Goal: Task Accomplishment & Management: Manage account settings

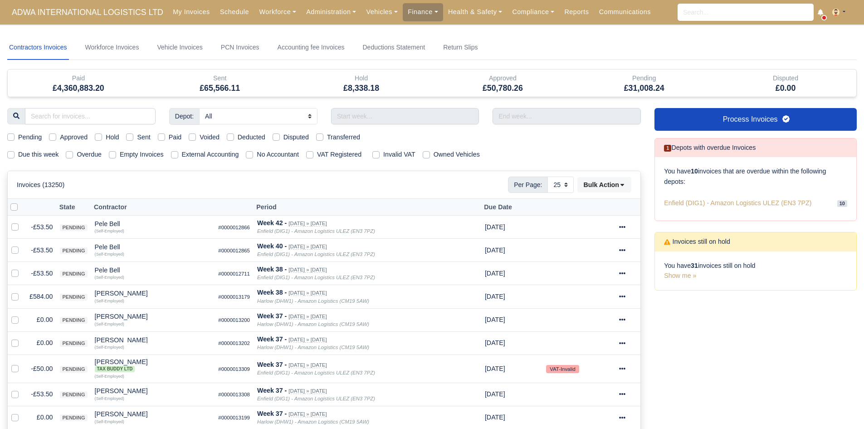
select select "25"
click at [38, 156] on label "Due this week" at bounding box center [38, 154] width 40 height 10
click at [15, 156] on input "Due this week" at bounding box center [10, 152] width 7 height 7
checkbox input "true"
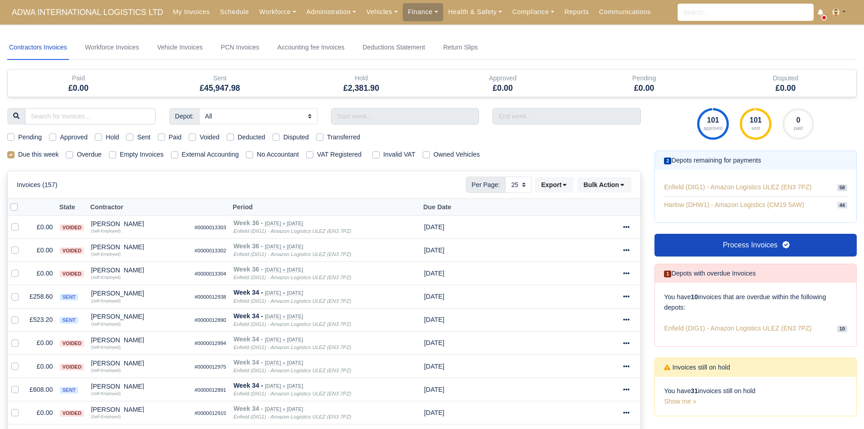
select select "25"
click at [259, 16] on link "Workforce" at bounding box center [277, 12] width 47 height 18
click at [260, 29] on link "Manpower" at bounding box center [294, 32] width 73 height 19
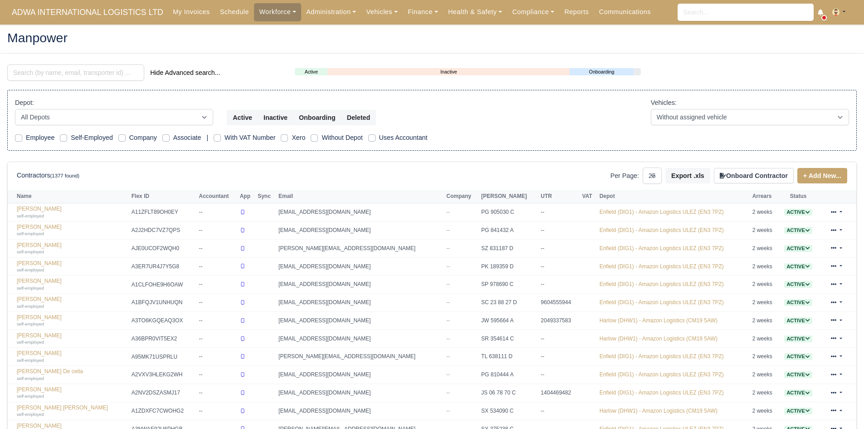
select select "25"
click at [71, 73] on input "search" at bounding box center [75, 72] width 137 height 16
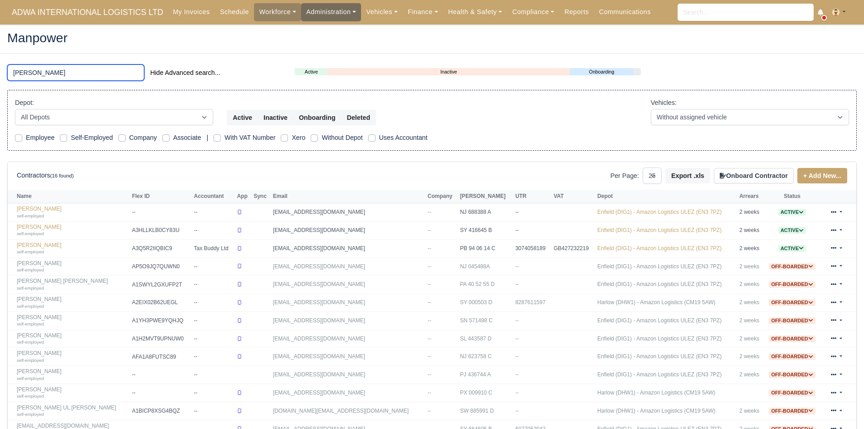
type input "hass"
click at [30, 210] on link "Hassaan Tahir self-employed" at bounding box center [72, 211] width 111 height 13
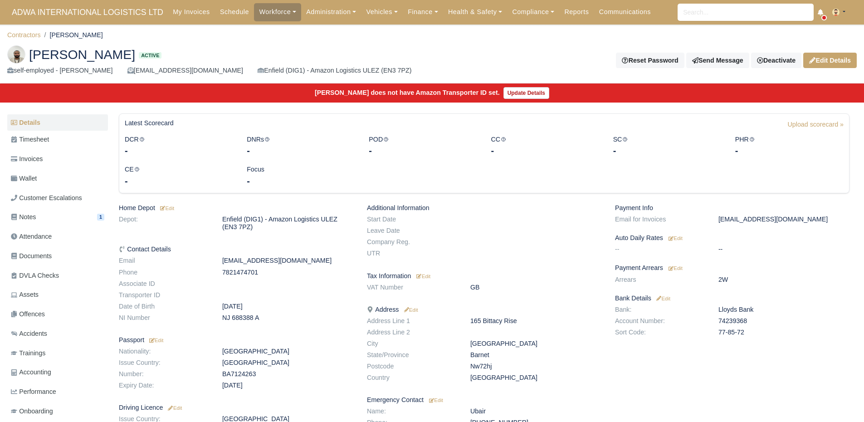
click at [677, 263] on div "Payment Info Email for Invoices [EMAIL_ADDRESS][DOMAIN_NAME] Auto Daily Rates E…" at bounding box center [732, 332] width 248 height 257
click at [677, 265] on small "Edit" at bounding box center [676, 267] width 14 height 5
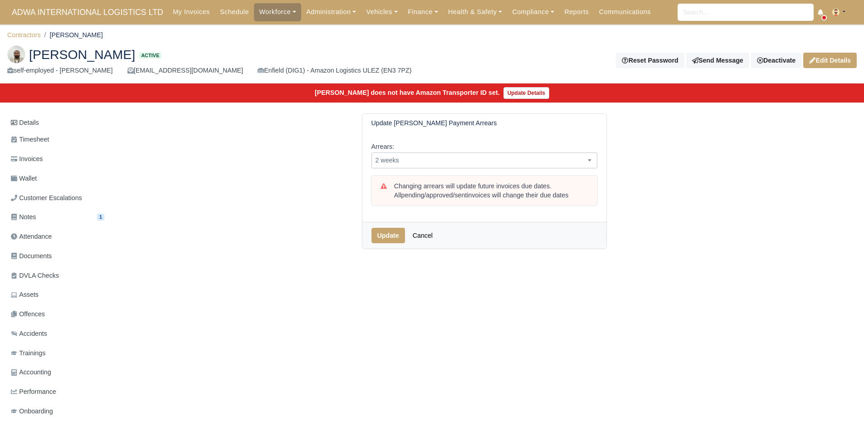
click at [472, 155] on span "2 weeks" at bounding box center [484, 160] width 225 height 11
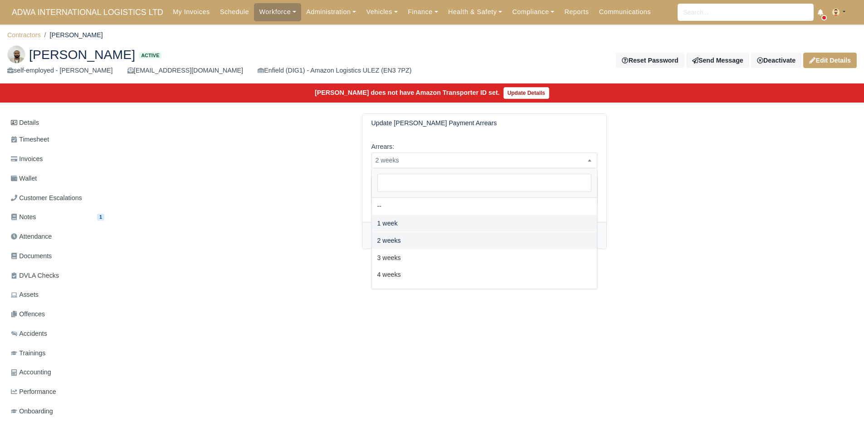
select select "1W"
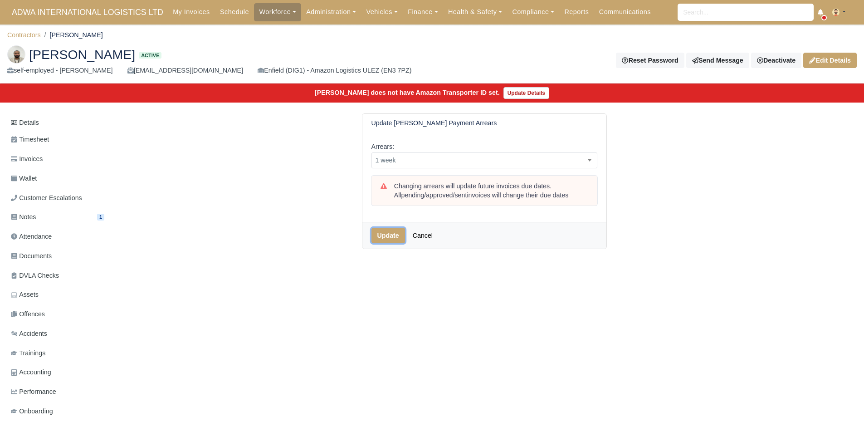
click at [382, 233] on button "Update" at bounding box center [388, 235] width 34 height 15
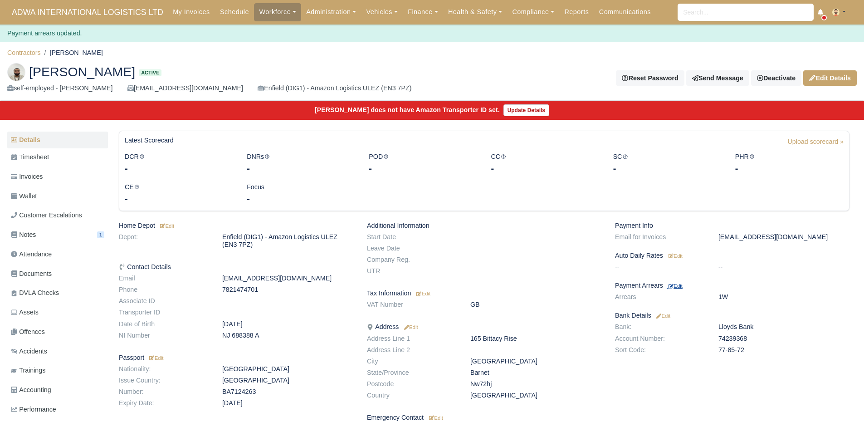
click at [679, 286] on small "Edit" at bounding box center [676, 285] width 14 height 5
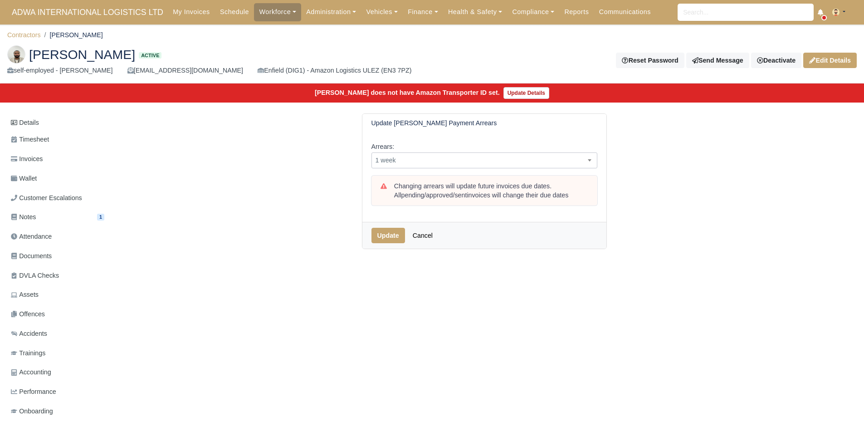
click at [501, 164] on span "1 week" at bounding box center [484, 160] width 225 height 11
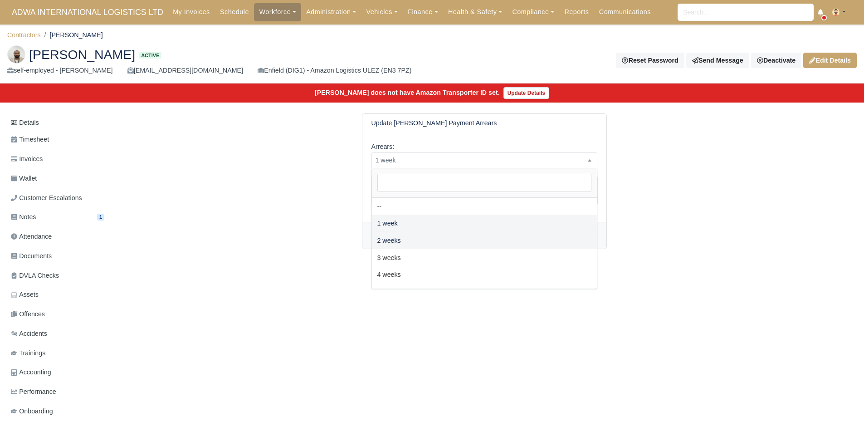
select select "2W"
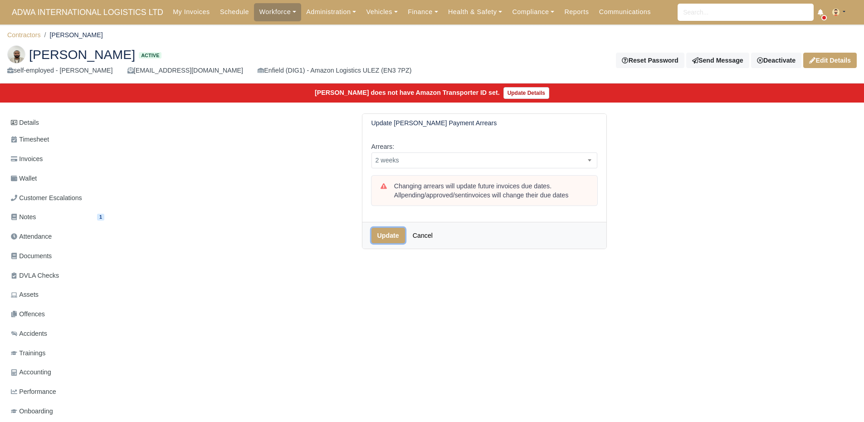
click at [391, 234] on button "Update" at bounding box center [388, 235] width 34 height 15
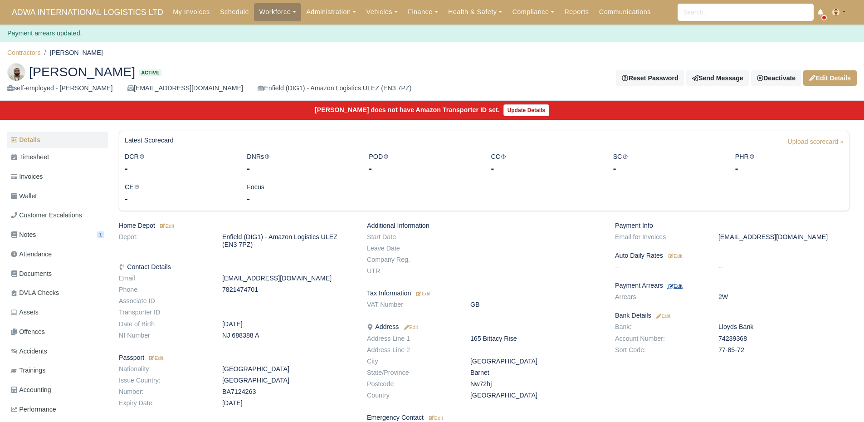
click at [683, 285] on small "Edit" at bounding box center [676, 285] width 14 height 5
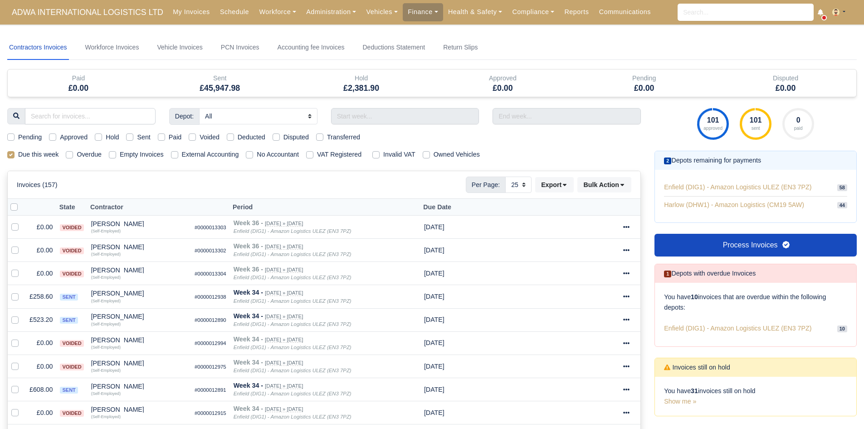
select select "25"
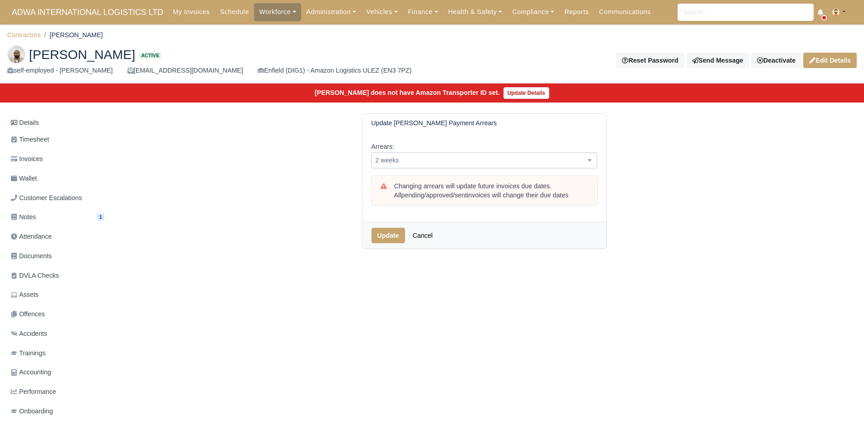
click at [465, 154] on span "2 weeks" at bounding box center [484, 160] width 226 height 16
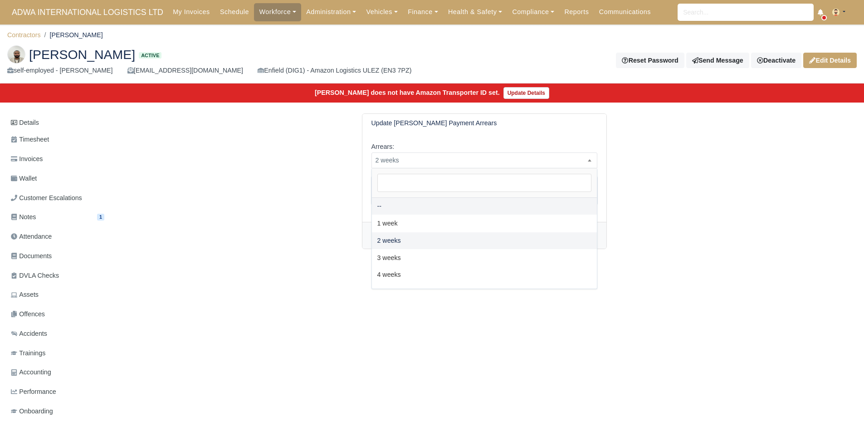
select select
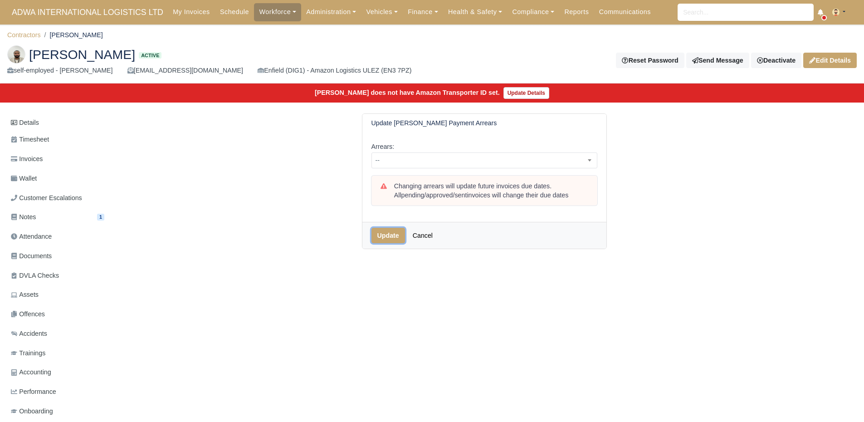
click at [388, 234] on button "Update" at bounding box center [388, 235] width 34 height 15
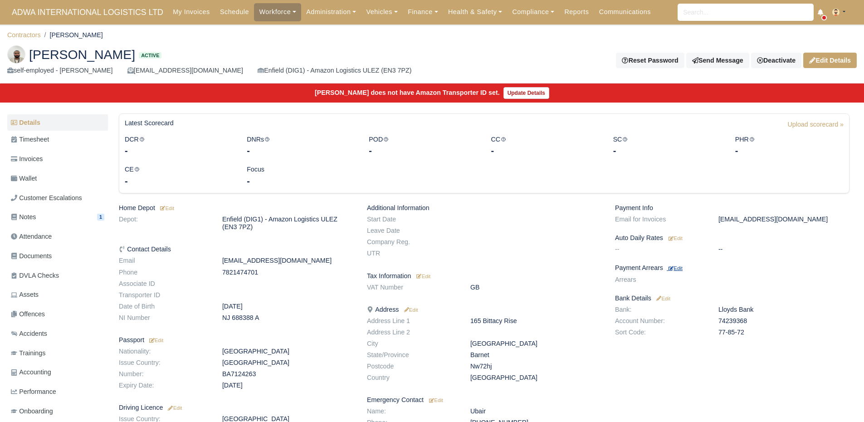
click at [679, 267] on small "Edit" at bounding box center [676, 267] width 14 height 5
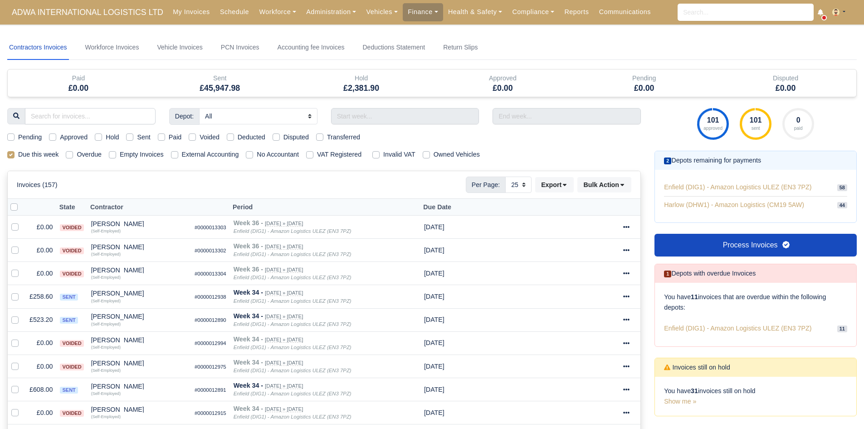
select select "25"
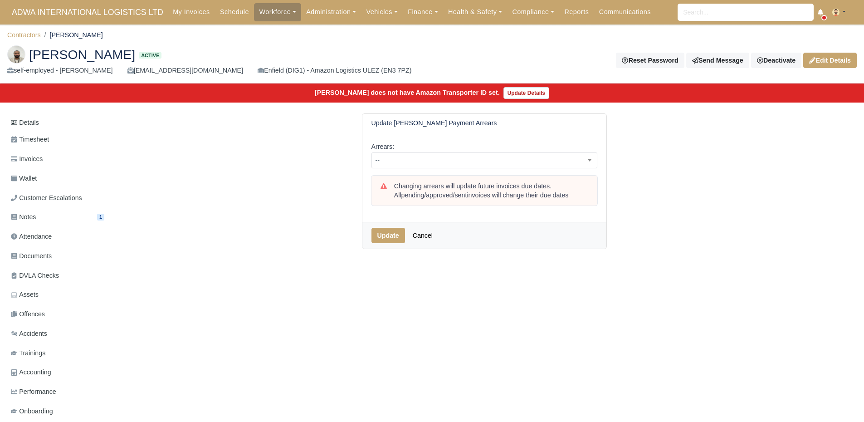
click at [478, 176] on div "Changing arrears will update future invoices due dates. All pending/approved/se…" at bounding box center [484, 190] width 226 height 29
click at [474, 167] on span "--" at bounding box center [484, 160] width 226 height 16
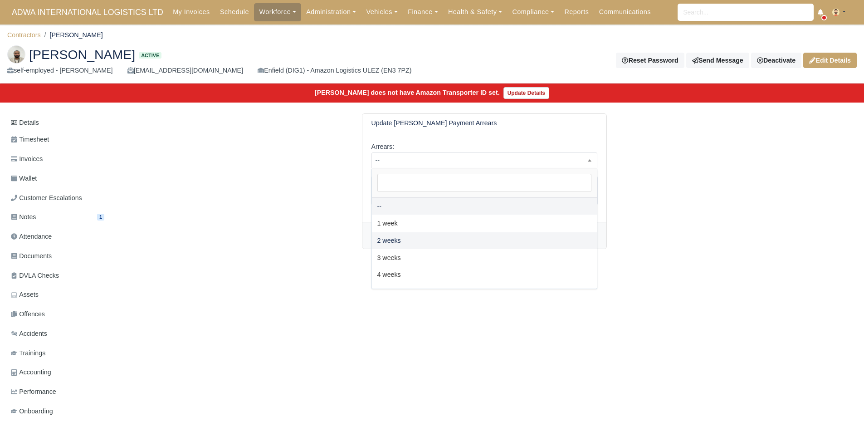
select select "2W"
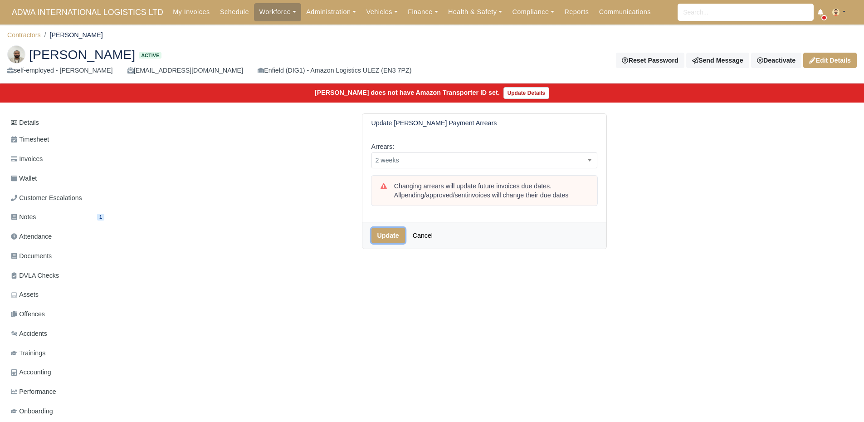
click at [389, 235] on button "Update" at bounding box center [388, 235] width 34 height 15
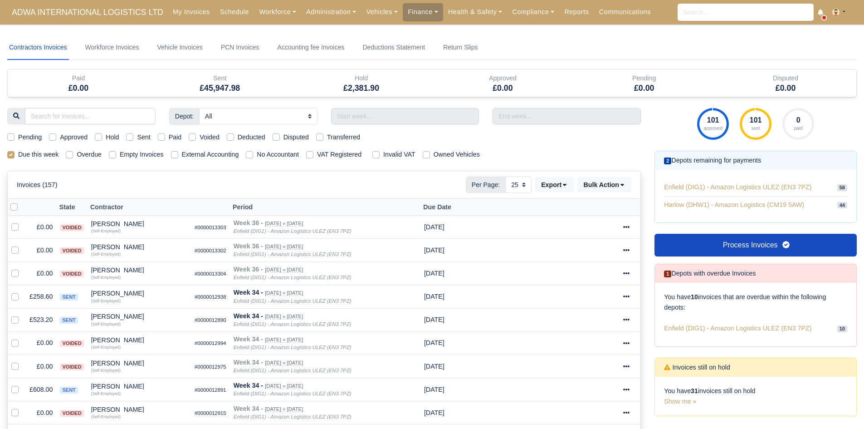
select select "25"
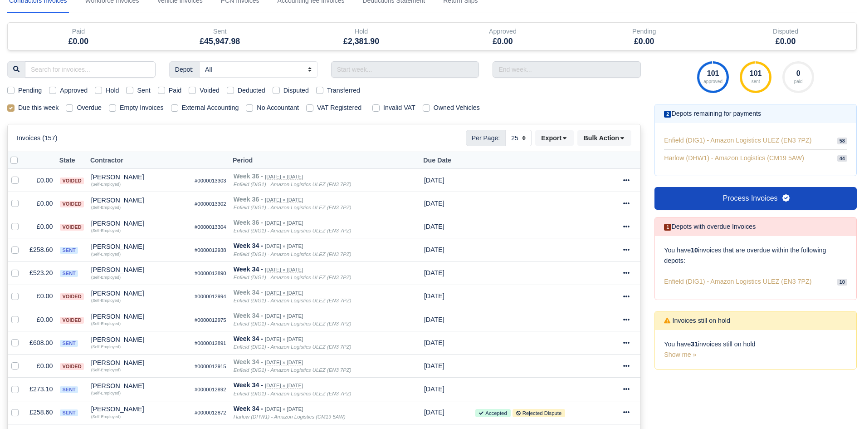
click at [42, 92] on div "Pending Approved Hold Sent Paid Voided Deducted Disputed Transferred" at bounding box center [323, 90] width 647 height 10
click at [37, 90] on label "Pending" at bounding box center [30, 90] width 24 height 10
click at [15, 90] on input "Pending" at bounding box center [10, 88] width 7 height 7
checkbox input "true"
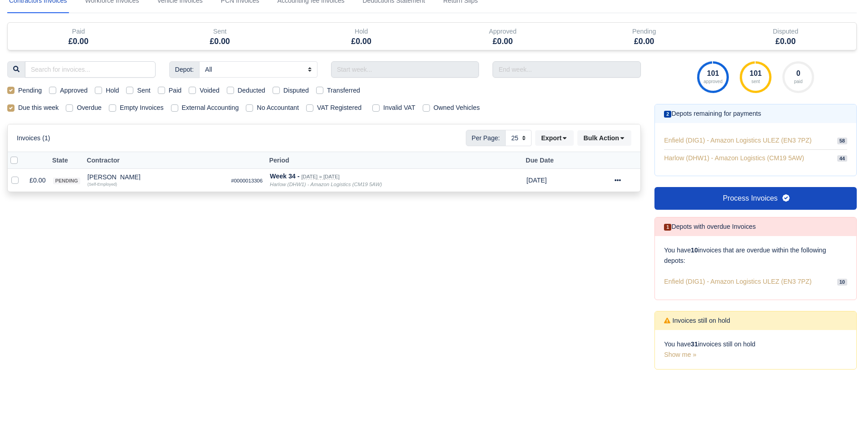
click at [71, 91] on label "Approved" at bounding box center [74, 90] width 28 height 10
click at [56, 91] on input "Approved" at bounding box center [52, 88] width 7 height 7
checkbox input "true"
click at [34, 92] on label "Pending" at bounding box center [30, 90] width 24 height 10
click at [15, 92] on input "Pending" at bounding box center [10, 88] width 7 height 7
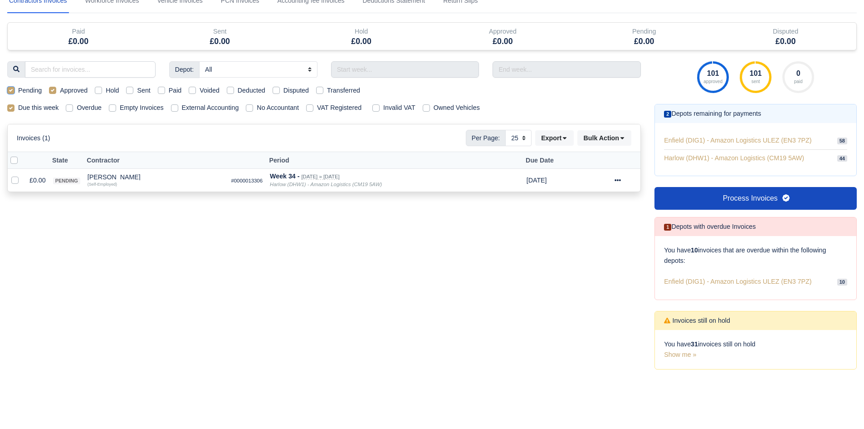
checkbox input "false"
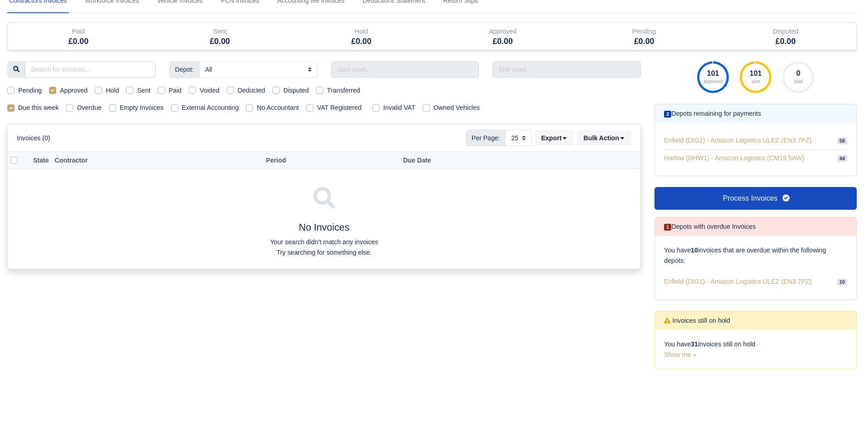
click at [60, 91] on label "Approved" at bounding box center [74, 90] width 28 height 10
click at [56, 91] on input "Approved" at bounding box center [52, 88] width 7 height 7
checkbox input "false"
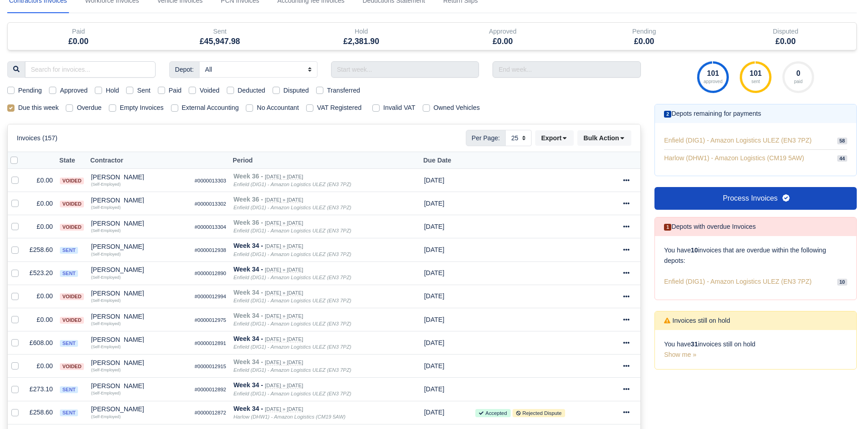
click at [35, 92] on label "Pending" at bounding box center [30, 90] width 24 height 10
click at [15, 92] on input "Pending" at bounding box center [10, 88] width 7 height 7
checkbox input "true"
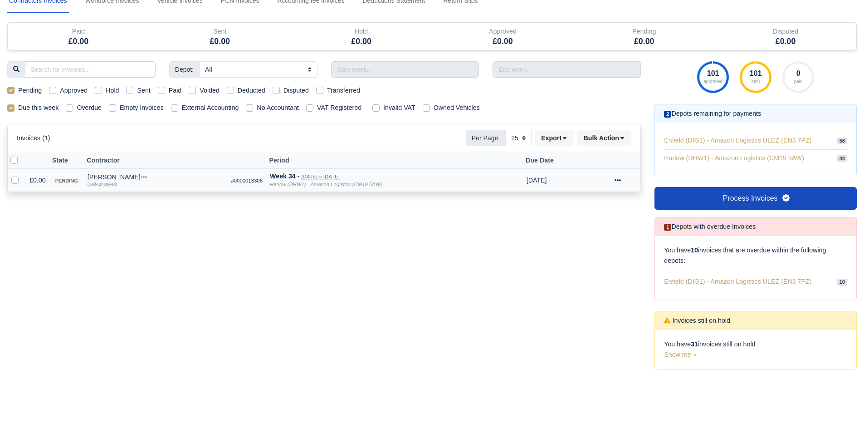
click at [107, 178] on div "Sahat Chowdhury" at bounding box center [156, 177] width 137 height 6
click at [158, 196] on button "Other Invoices" at bounding box center [208, 203] width 136 height 14
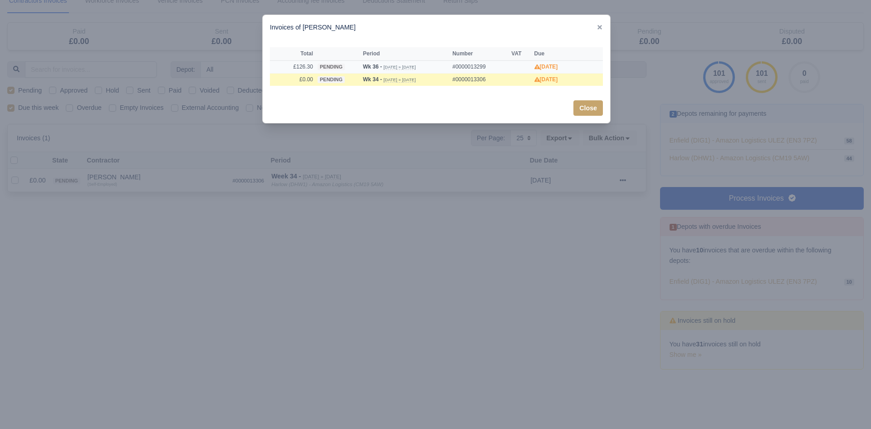
click at [319, 68] on span "pending" at bounding box center [330, 66] width 27 height 7
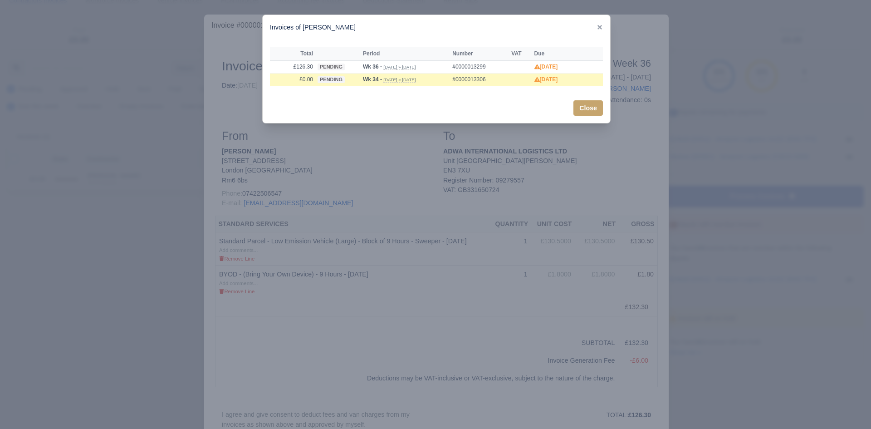
click at [166, 201] on div at bounding box center [435, 214] width 871 height 429
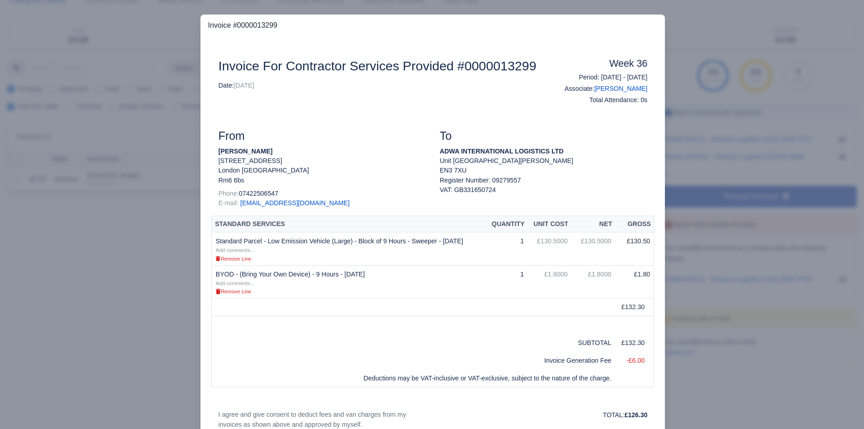
click at [166, 201] on div at bounding box center [432, 214] width 864 height 429
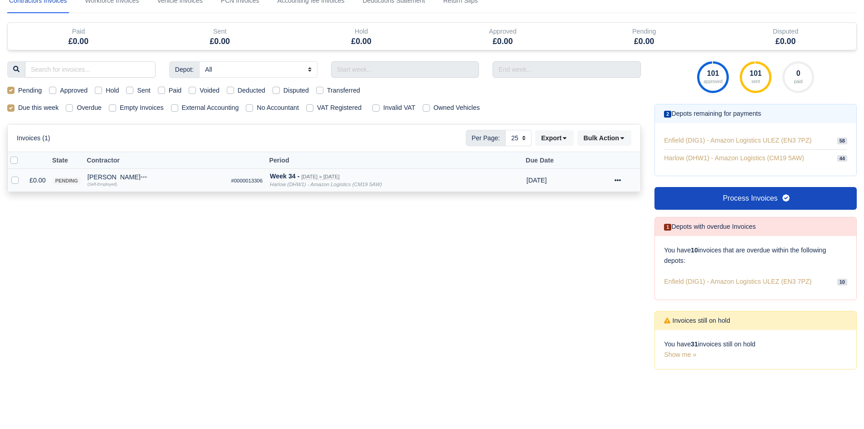
click at [619, 182] on icon at bounding box center [618, 180] width 6 height 6
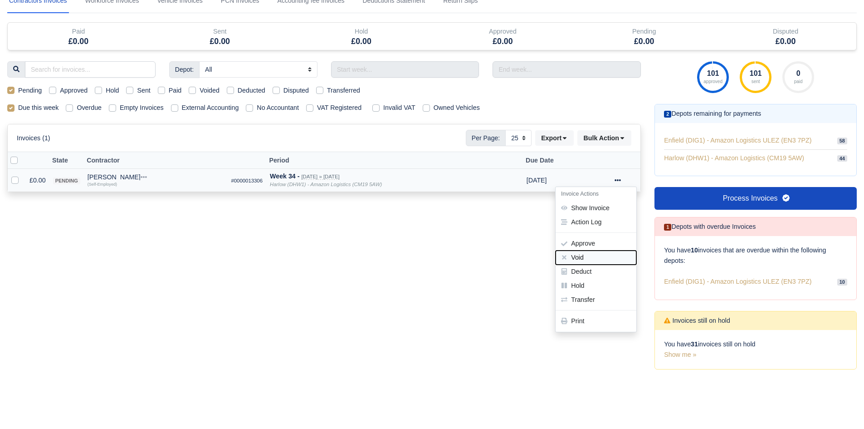
click at [592, 254] on button "Void" at bounding box center [596, 257] width 81 height 14
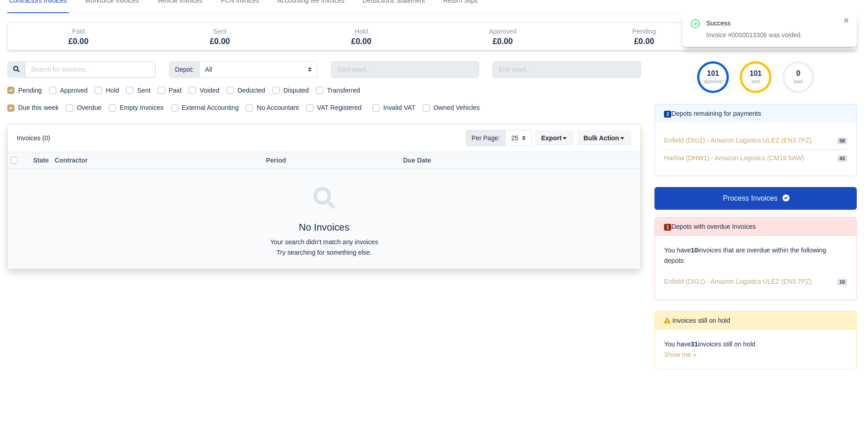
click at [42, 92] on div "Pending Approved Hold Sent Paid Voided Deducted Disputed Transferred" at bounding box center [323, 90] width 647 height 10
click at [66, 90] on label "Approved" at bounding box center [74, 90] width 28 height 10
click at [56, 90] on input "Approved" at bounding box center [52, 88] width 7 height 7
checkbox input "true"
click at [18, 93] on label "Pending" at bounding box center [30, 90] width 24 height 10
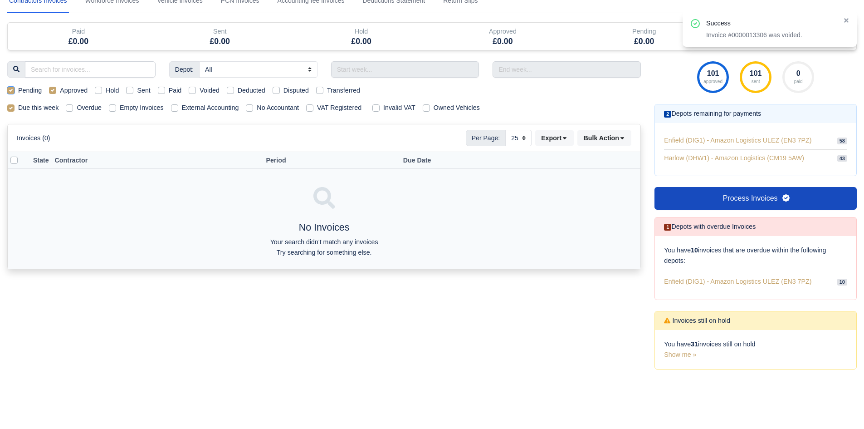
click at [12, 93] on input "Pending" at bounding box center [10, 88] width 7 height 7
checkbox input "false"
click at [118, 88] on label "Hold" at bounding box center [112, 90] width 13 height 10
click at [102, 88] on input "Hold" at bounding box center [98, 88] width 7 height 7
checkbox input "true"
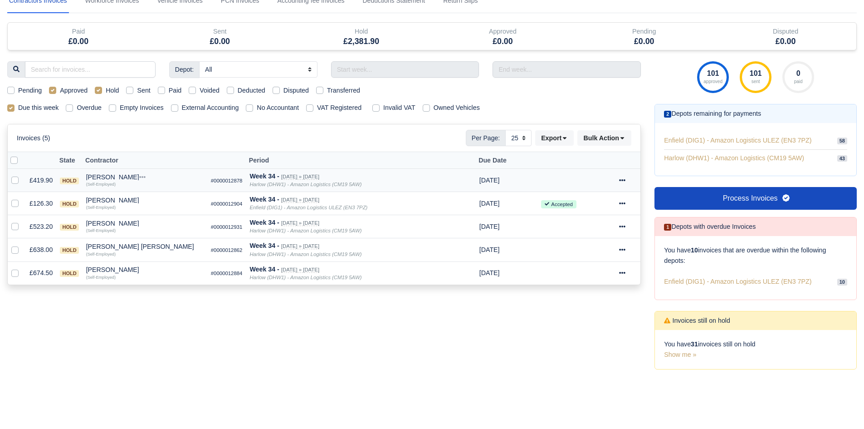
click at [56, 92] on div "Approved" at bounding box center [68, 90] width 39 height 10
click at [66, 91] on label "Approved" at bounding box center [74, 90] width 28 height 10
click at [56, 91] on input "Approved" at bounding box center [52, 88] width 7 height 7
checkbox input "false"
click at [106, 176] on div "James Morse" at bounding box center [144, 177] width 117 height 6
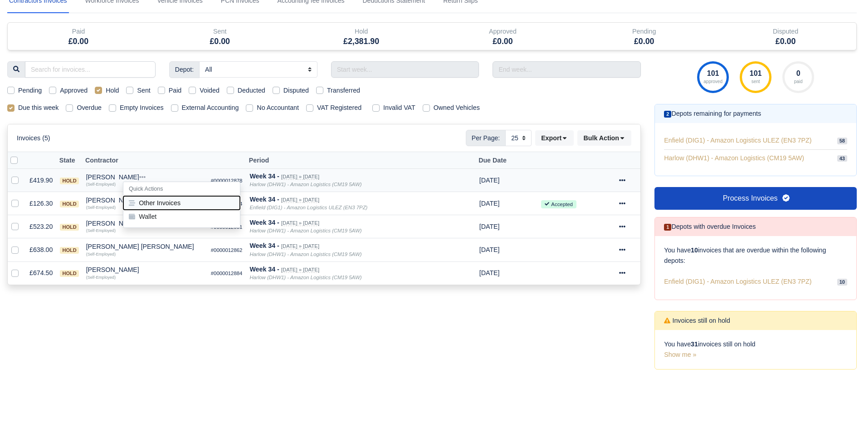
click at [152, 203] on button "Other Invoices" at bounding box center [181, 203] width 117 height 14
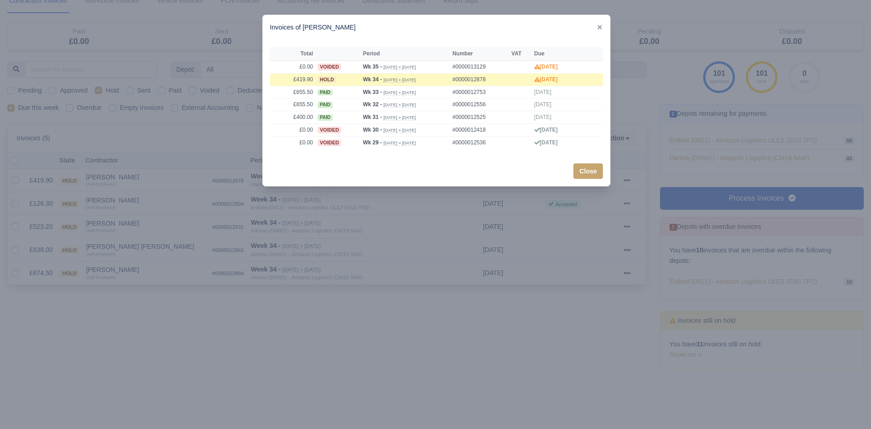
click at [171, 186] on div at bounding box center [435, 214] width 871 height 429
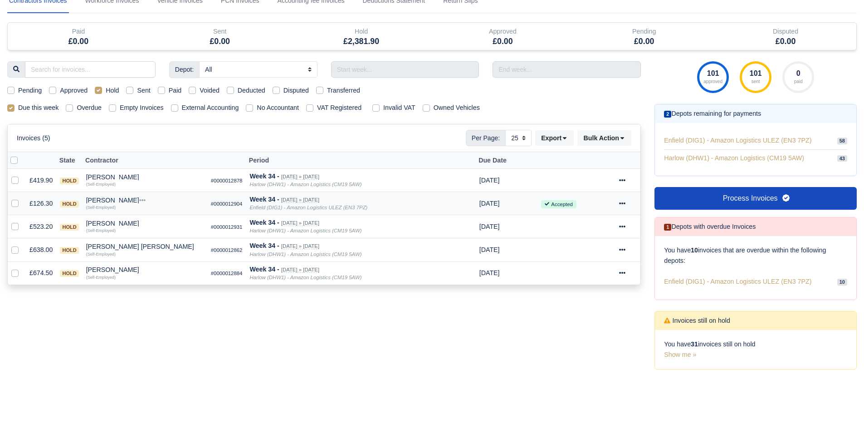
click at [123, 200] on div "Moutsem Abdullah" at bounding box center [144, 200] width 117 height 6
click at [153, 219] on button "Other Invoices" at bounding box center [181, 226] width 117 height 14
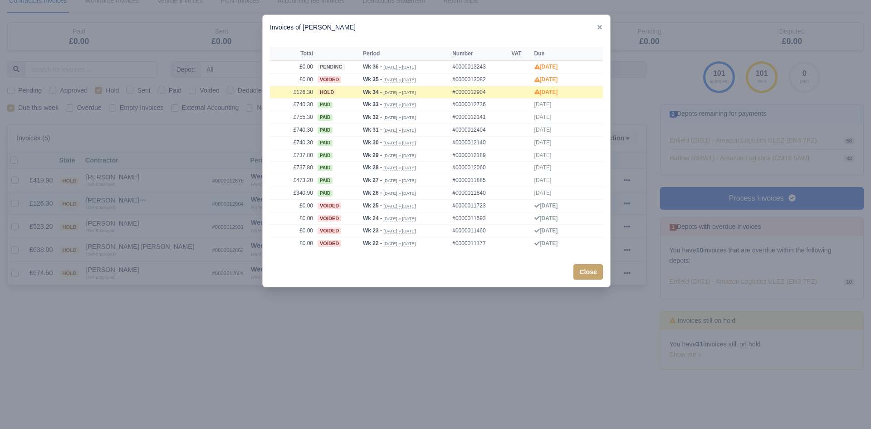
click at [153, 219] on div at bounding box center [435, 214] width 871 height 429
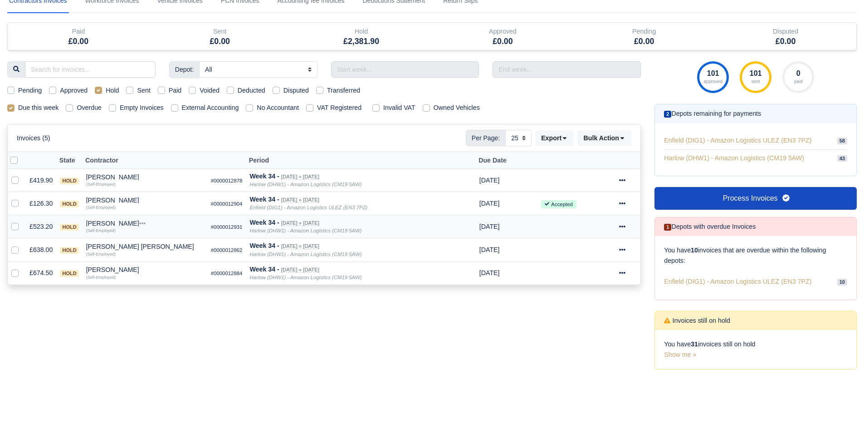
click at [138, 224] on div "Olutayo Oluyomi Olubajo" at bounding box center [144, 223] width 117 height 6
click at [168, 246] on button "Other Invoices" at bounding box center [181, 249] width 117 height 14
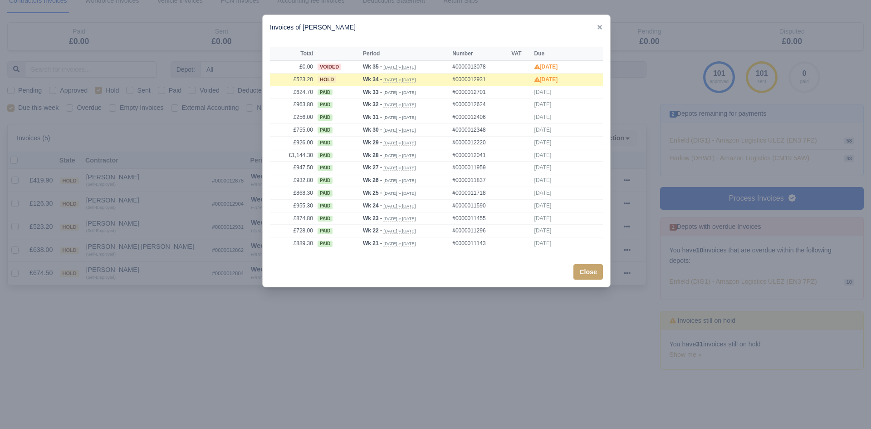
click at [153, 247] on div at bounding box center [435, 214] width 871 height 429
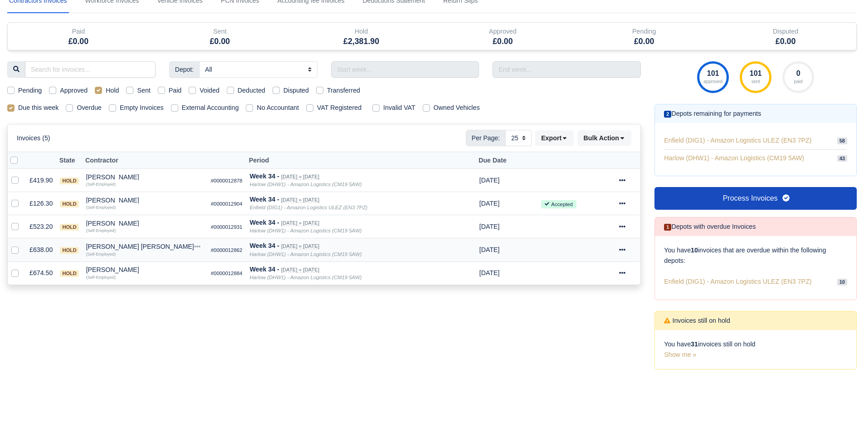
click at [127, 245] on div "Stefan Adrian Onut" at bounding box center [144, 246] width 117 height 6
click at [159, 266] on button "Other Invoices" at bounding box center [181, 272] width 117 height 14
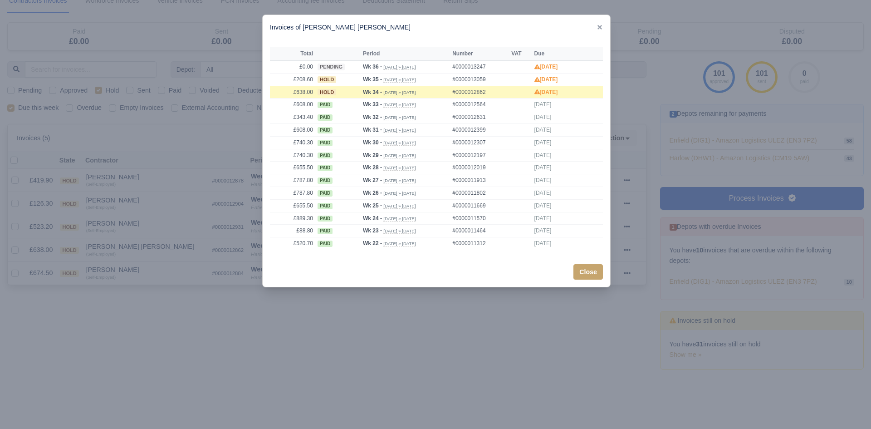
click at [154, 265] on div at bounding box center [435, 214] width 871 height 429
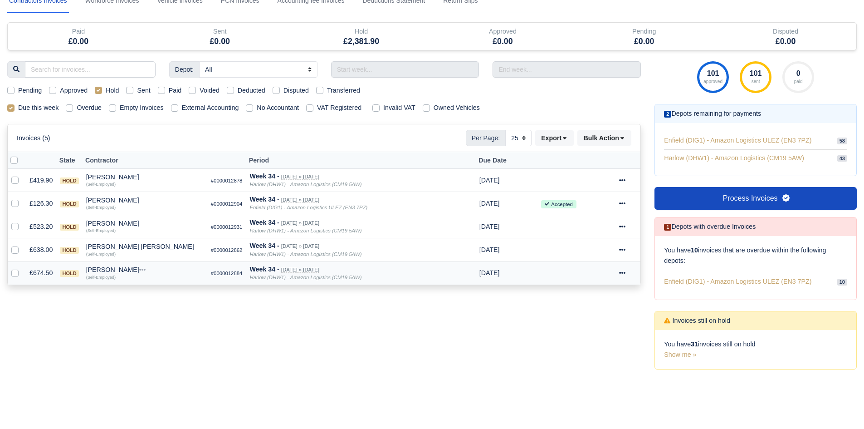
click at [107, 267] on div "Sumit Verma" at bounding box center [144, 269] width 117 height 6
click at [157, 290] on button "Other Invoices" at bounding box center [181, 295] width 117 height 14
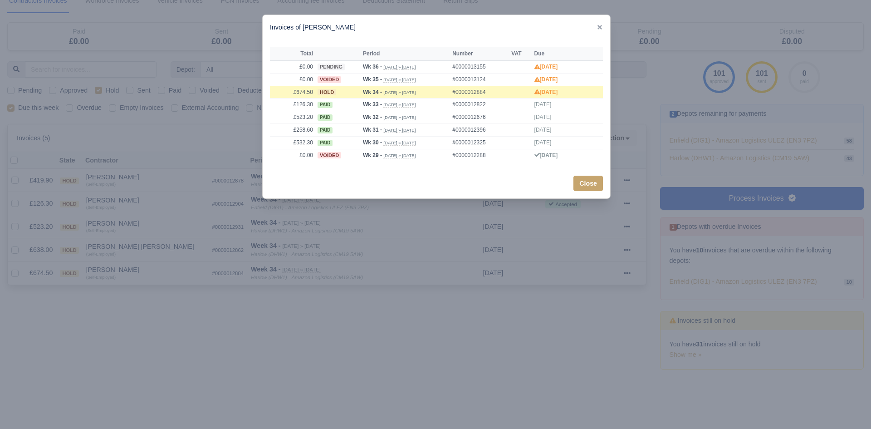
click at [127, 277] on div at bounding box center [435, 214] width 871 height 429
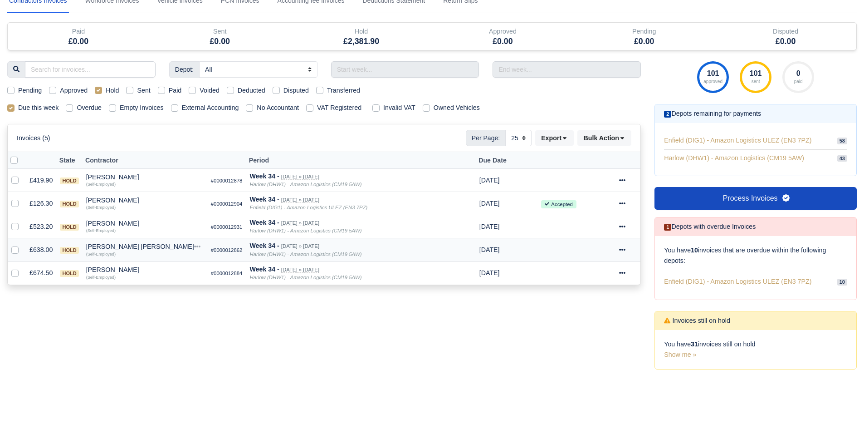
click at [116, 247] on div "Stefan Adrian Onut" at bounding box center [144, 246] width 117 height 6
click at [156, 273] on button "Other Invoices" at bounding box center [181, 272] width 117 height 14
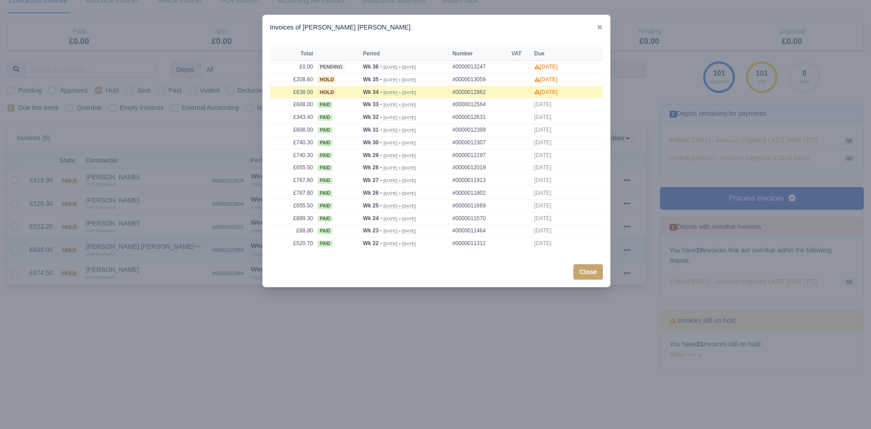
click at [156, 273] on div at bounding box center [435, 214] width 871 height 429
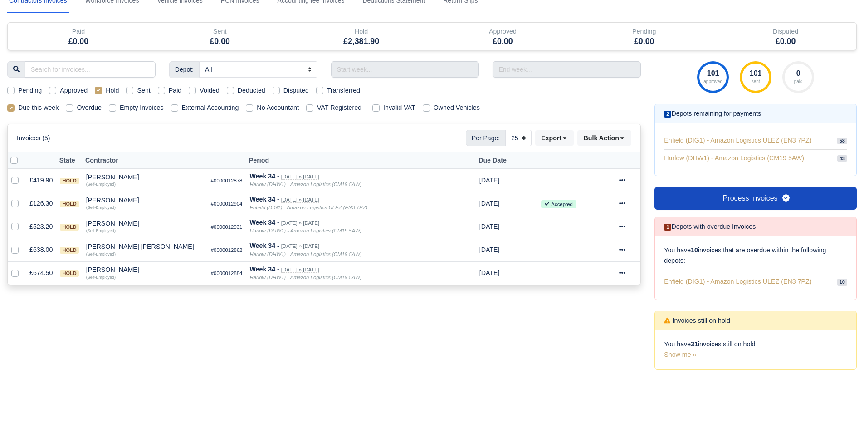
click at [156, 91] on div "Pending Approved Hold Sent Paid Voided Deducted Disputed Transferred" at bounding box center [323, 90] width 647 height 10
click at [165, 88] on div "Paid" at bounding box center [170, 90] width 24 height 10
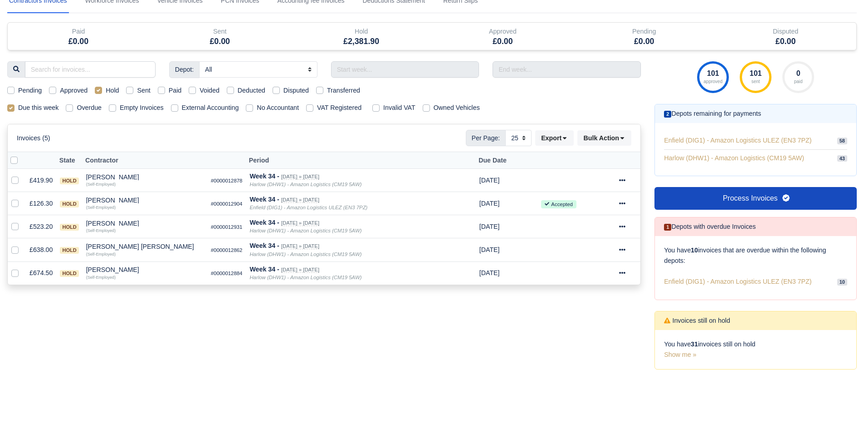
click at [169, 89] on label "Paid" at bounding box center [175, 90] width 13 height 10
click at [163, 89] on input "Paid" at bounding box center [161, 88] width 7 height 7
checkbox input "true"
click at [169, 89] on label "Paid" at bounding box center [175, 90] width 13 height 10
click at [163, 89] on input "Paid" at bounding box center [161, 88] width 7 height 7
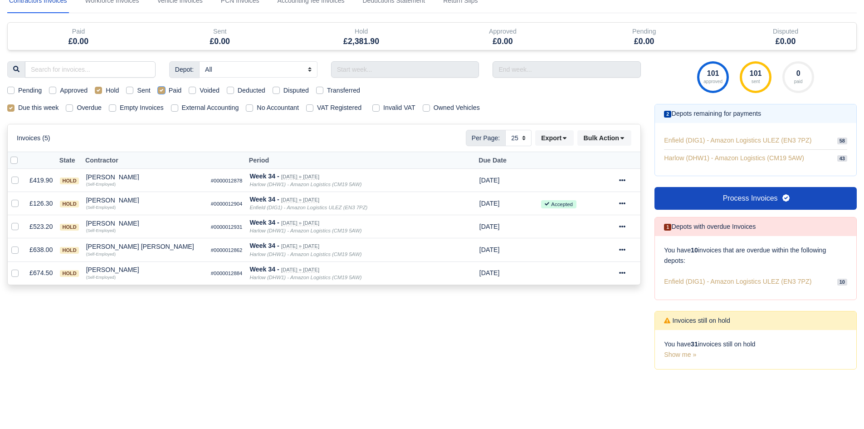
checkbox input "false"
click at [200, 92] on label "Voided" at bounding box center [210, 90] width 20 height 10
click at [190, 92] on input "Voided" at bounding box center [192, 88] width 7 height 7
checkbox input "true"
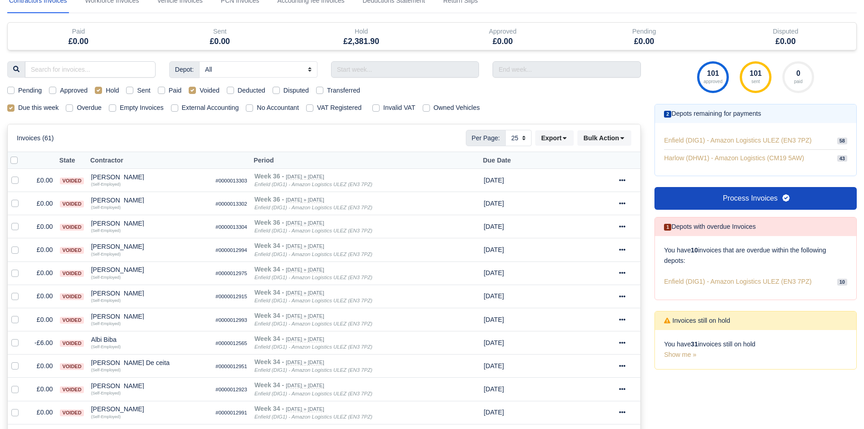
click at [200, 92] on label "Voided" at bounding box center [210, 90] width 20 height 10
click at [190, 92] on input "Voided" at bounding box center [192, 88] width 7 height 7
checkbox input "false"
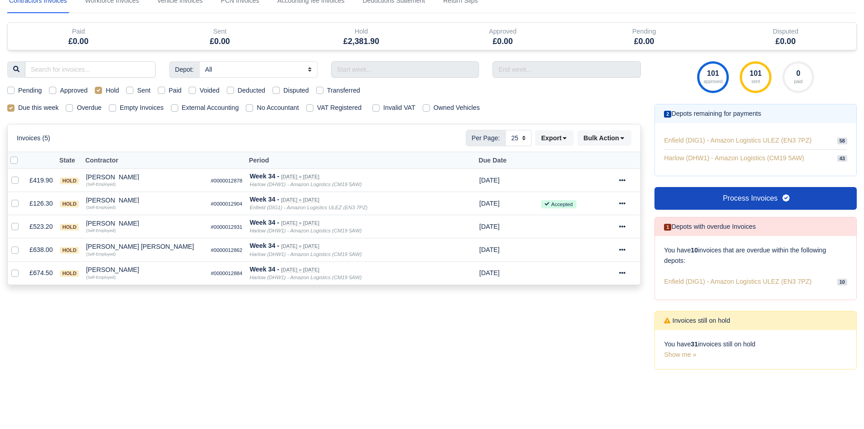
click at [238, 87] on label "Deducted" at bounding box center [252, 90] width 28 height 10
click at [231, 87] on input "Deducted" at bounding box center [230, 88] width 7 height 7
checkbox input "true"
click at [238, 89] on label "Deducted" at bounding box center [252, 90] width 28 height 10
click at [233, 89] on input "Deducted" at bounding box center [230, 88] width 7 height 7
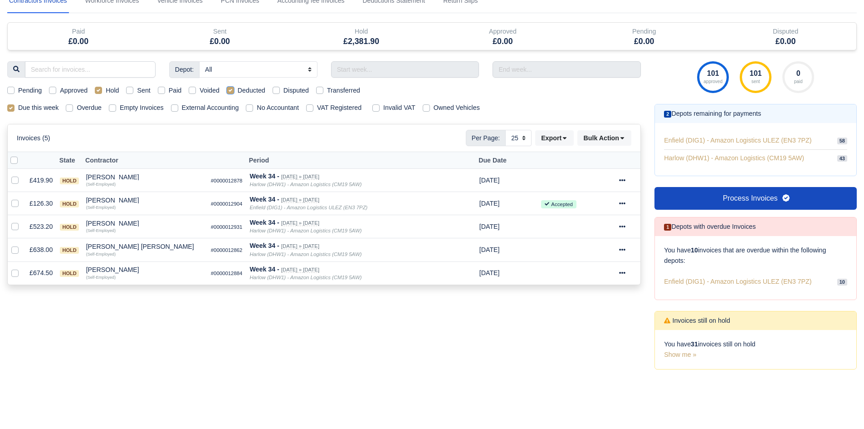
checkbox input "false"
click at [283, 90] on label "Disputed" at bounding box center [295, 90] width 25 height 10
click at [275, 90] on input "Disputed" at bounding box center [276, 88] width 7 height 7
checkbox input "true"
click at [283, 90] on label "Disputed" at bounding box center [295, 90] width 25 height 10
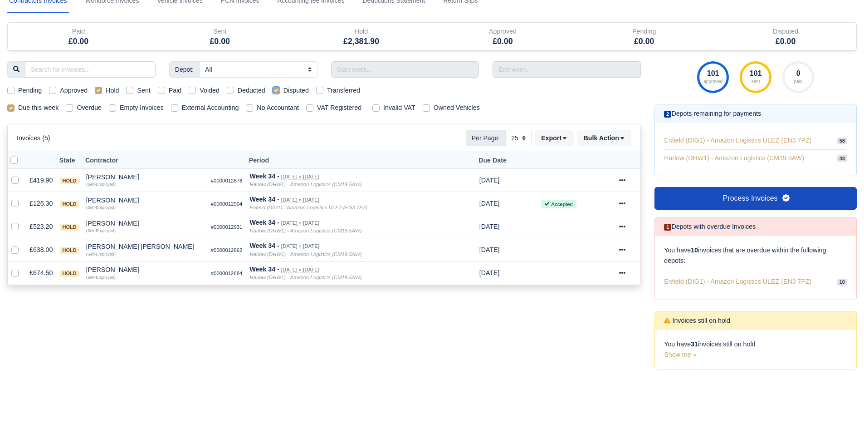
click at [275, 90] on input "Disputed" at bounding box center [276, 88] width 7 height 7
checkbox input "false"
click at [105, 90] on div "Hold" at bounding box center [107, 90] width 24 height 10
click at [106, 91] on label "Hold" at bounding box center [112, 90] width 13 height 10
click at [98, 91] on input "Hold" at bounding box center [98, 88] width 7 height 7
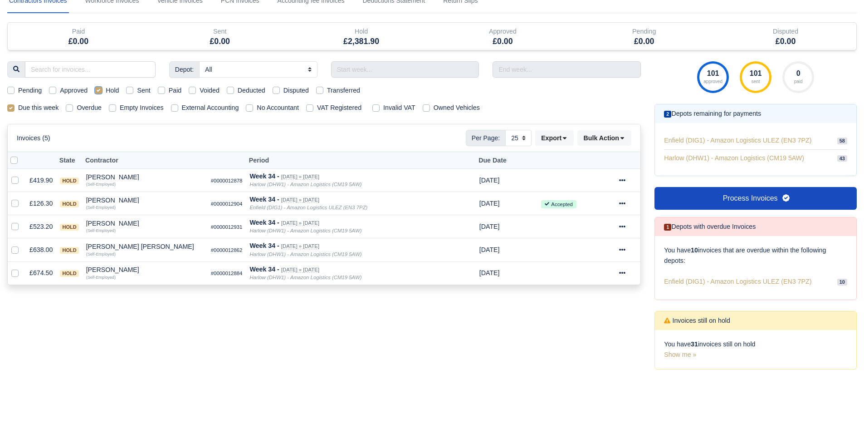
checkbox input "false"
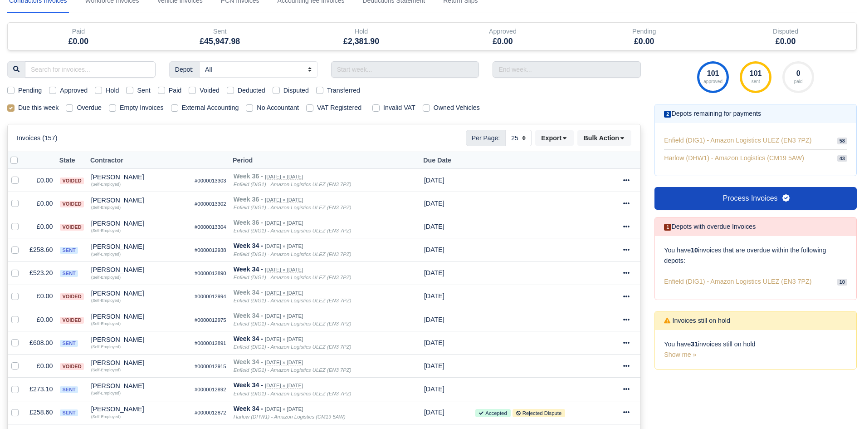
click at [137, 92] on label "Sent" at bounding box center [143, 90] width 13 height 10
click at [131, 92] on input "Sent" at bounding box center [129, 88] width 7 height 7
checkbox input "true"
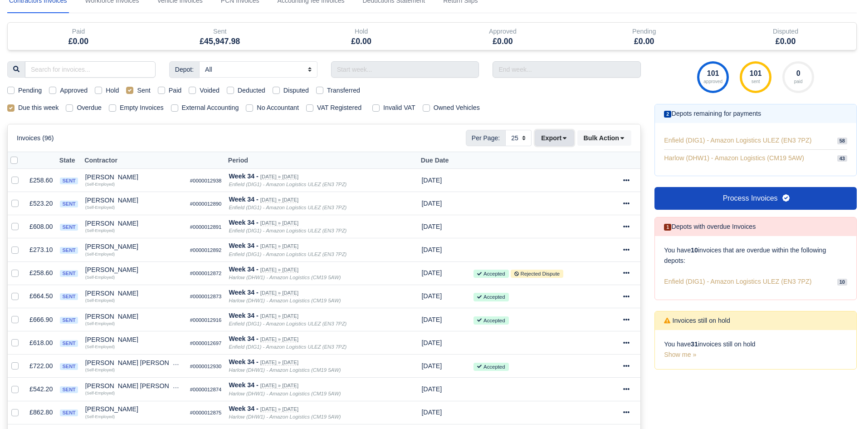
click at [559, 141] on button "Export" at bounding box center [554, 137] width 39 height 15
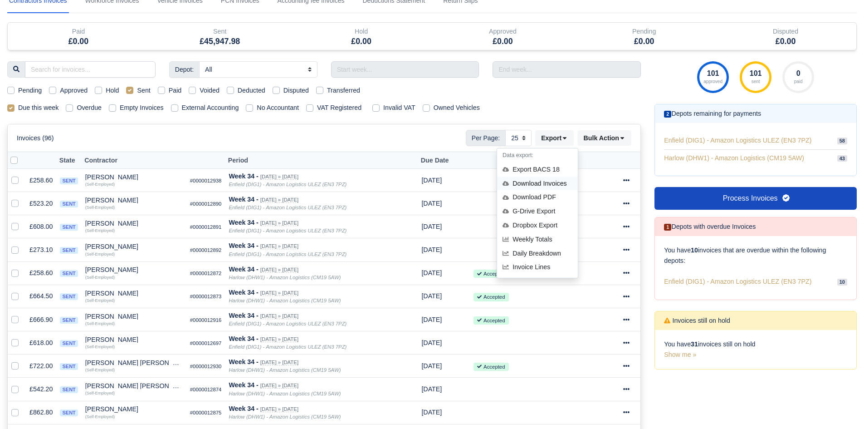
click at [546, 178] on div "Download Invoices" at bounding box center [537, 183] width 81 height 14
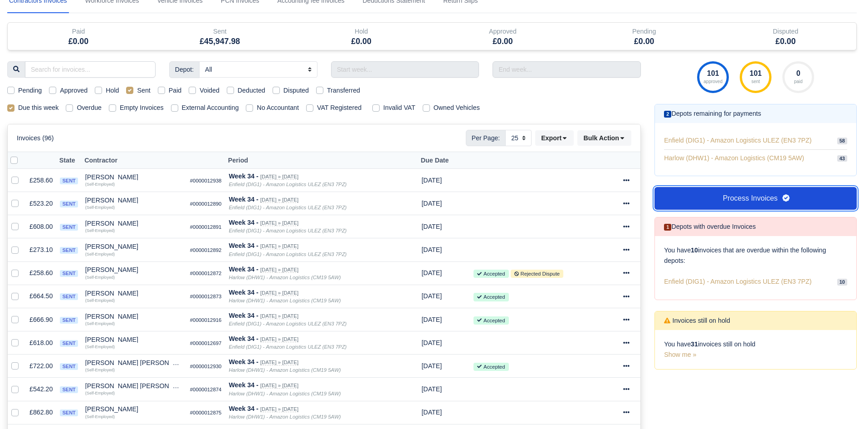
click at [755, 202] on link "Process Invoices" at bounding box center [755, 198] width 202 height 23
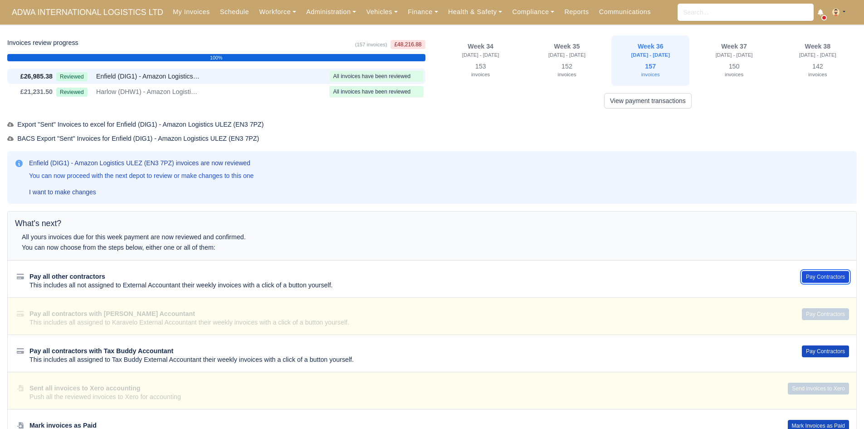
click at [812, 273] on button "Pay Contractors" at bounding box center [825, 277] width 47 height 12
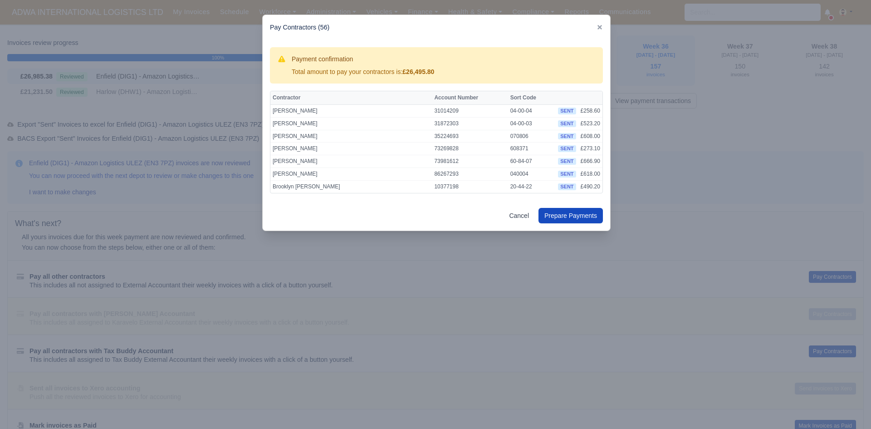
click at [692, 169] on div at bounding box center [435, 214] width 871 height 429
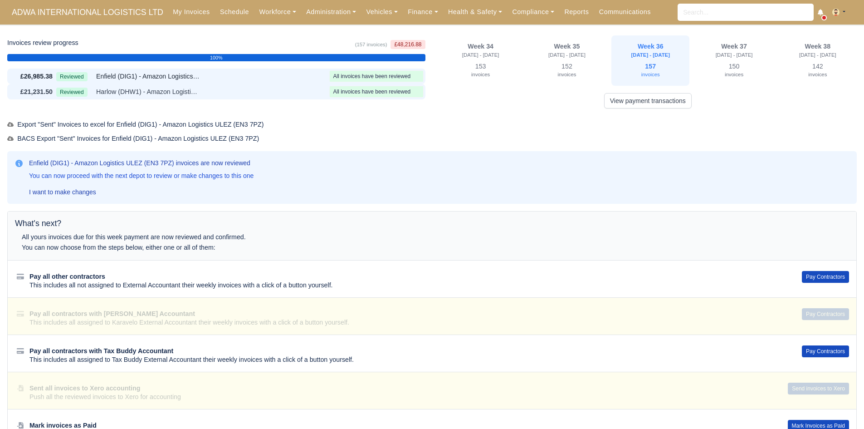
click at [298, 99] on div "£21,231.50 Reviewed Harlow (DHW1) - Amazon Logistics (CM19 5AW) All invoices ha…" at bounding box center [216, 91] width 418 height 15
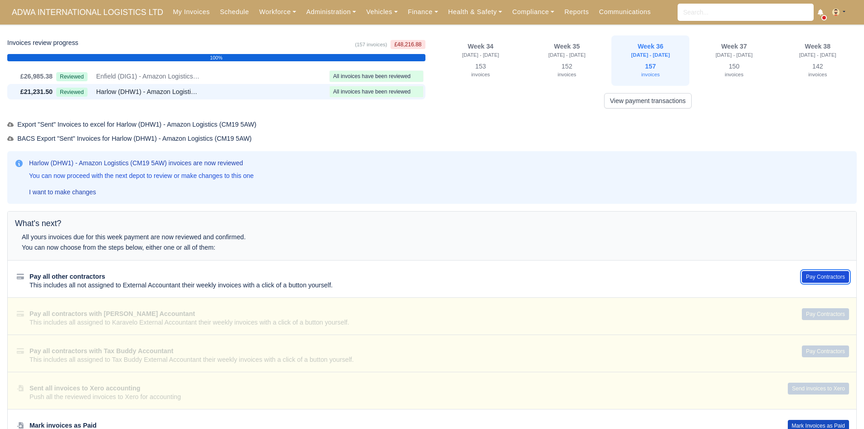
click at [818, 278] on button "Pay Contractors" at bounding box center [825, 277] width 47 height 12
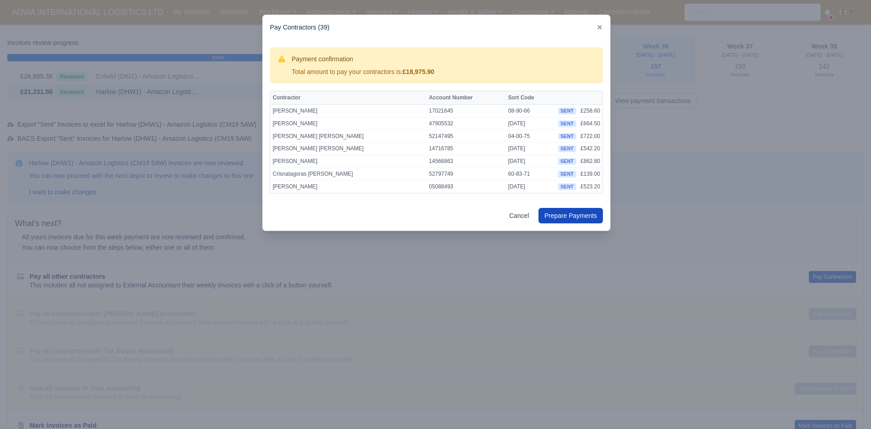
click at [430, 254] on div at bounding box center [435, 214] width 871 height 429
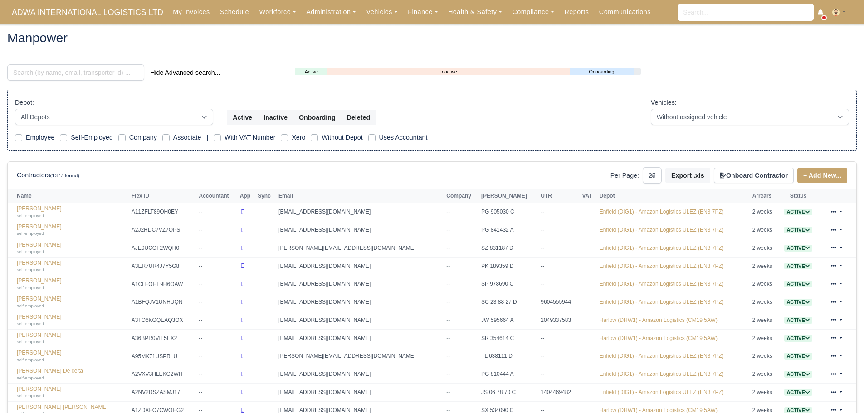
select select "25"
